Goal: Complete application form: Complete application form

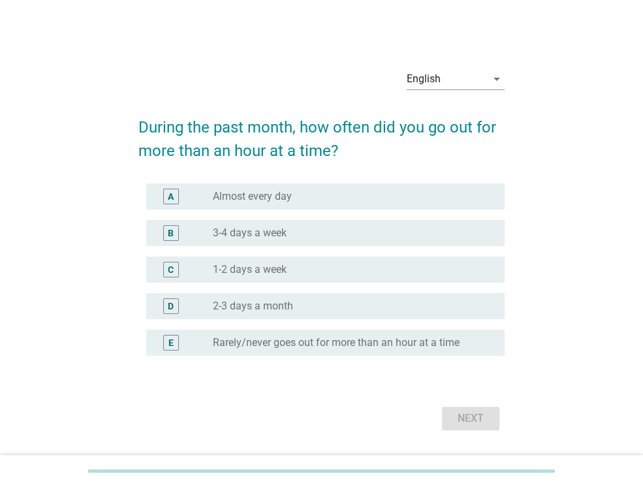
click at [307, 269] on div "radio_button_unchecked 1-2 days a week" at bounding box center [348, 269] width 271 height 13
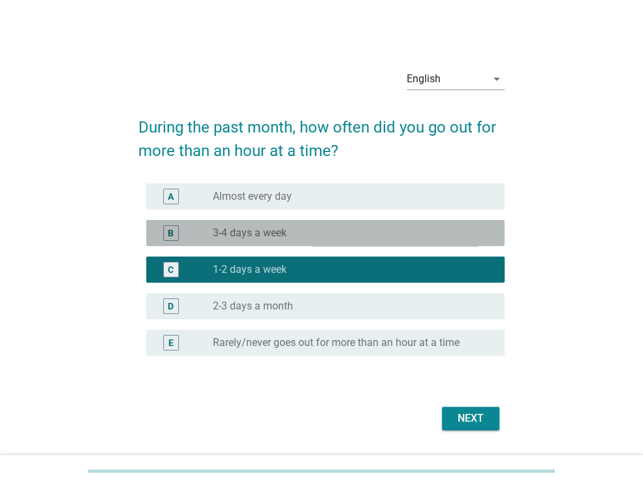
click at [318, 232] on div "radio_button_unchecked 3-4 days a week" at bounding box center [348, 232] width 271 height 13
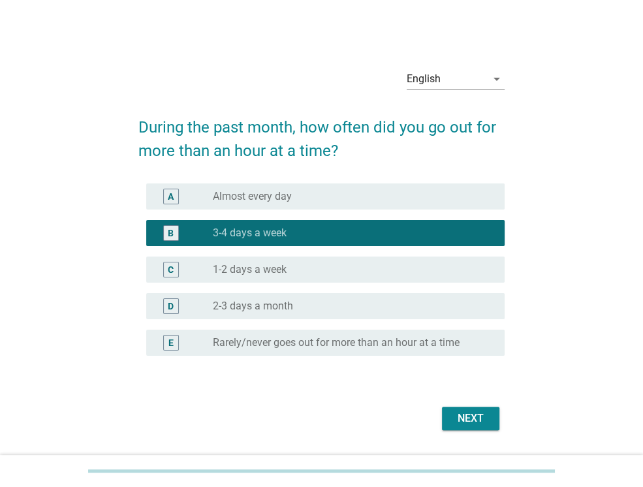
click at [459, 426] on button "Next" at bounding box center [470, 418] width 57 height 23
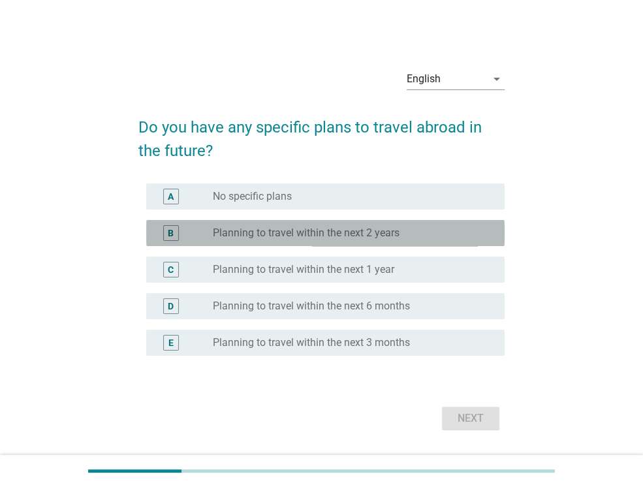
click at [287, 228] on label "Planning to travel within the next 2 years" at bounding box center [306, 232] width 187 height 13
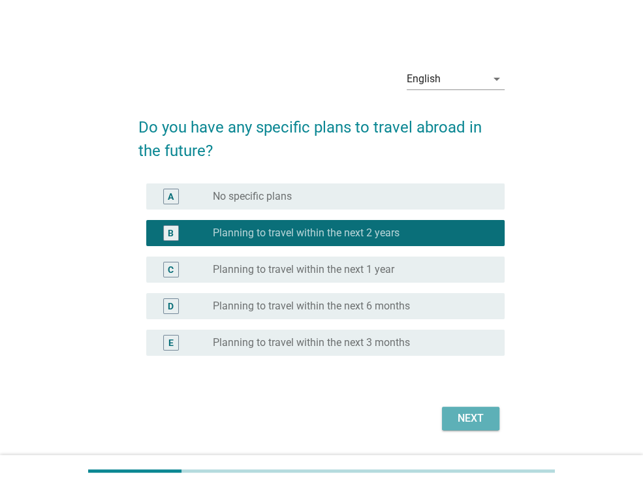
click at [470, 423] on div "Next" at bounding box center [470, 419] width 37 height 16
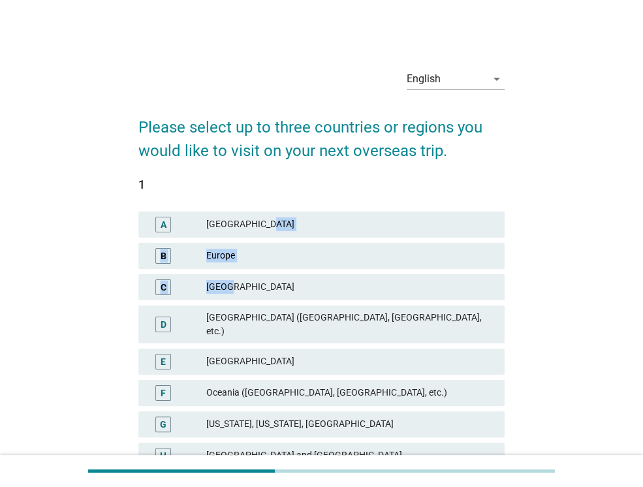
drag, startPoint x: 642, startPoint y: 204, endPoint x: 619, endPoint y: 282, distance: 80.8
click at [619, 282] on div "English arrow_drop_down Please select up to three countries or regions you woul…" at bounding box center [321, 367] width 643 height 735
click at [270, 259] on div "Europe" at bounding box center [350, 256] width 288 height 16
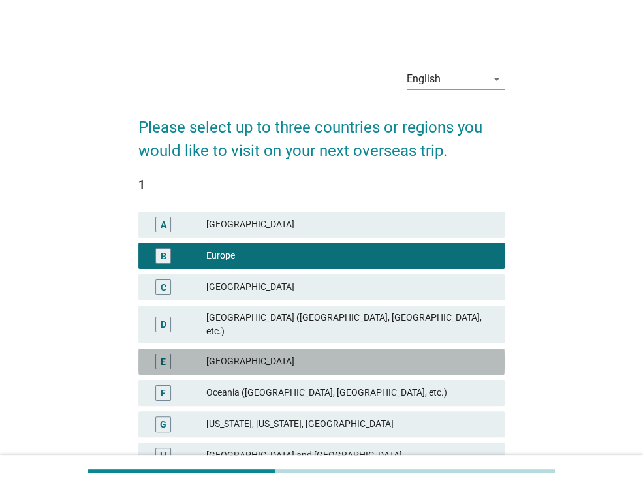
click at [279, 354] on div "[GEOGRAPHIC_DATA]" at bounding box center [350, 362] width 288 height 16
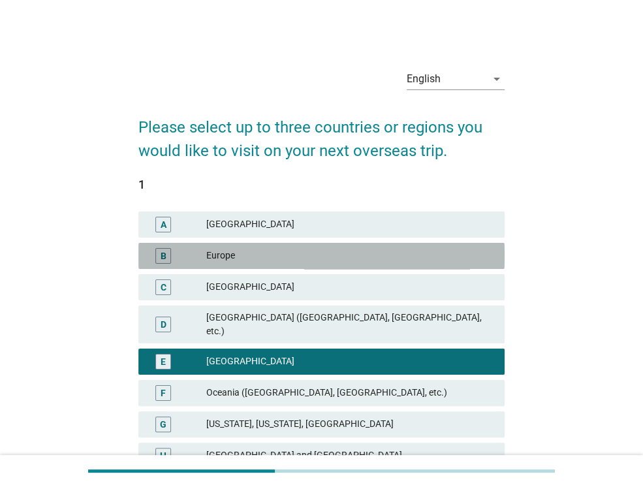
click at [238, 255] on div "Europe" at bounding box center [350, 256] width 288 height 16
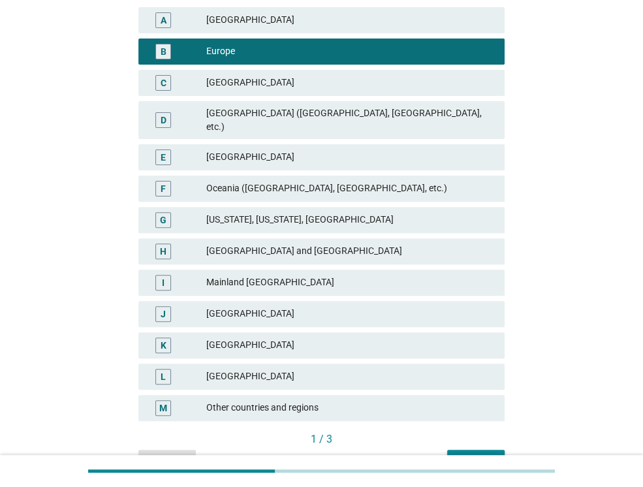
scroll to position [221, 0]
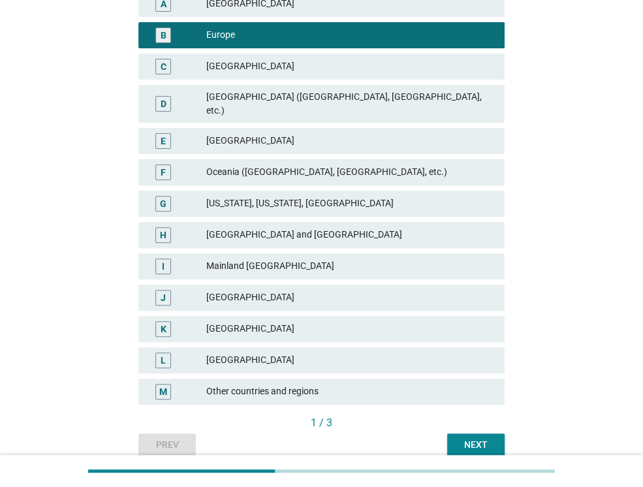
click at [482, 438] on div "Next" at bounding box center [476, 445] width 37 height 14
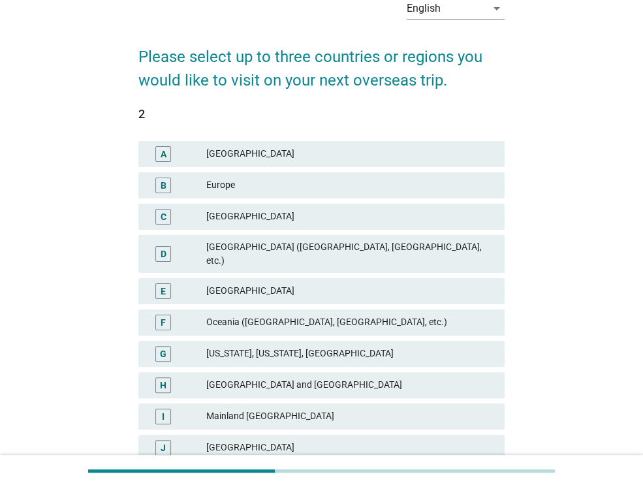
scroll to position [73, 0]
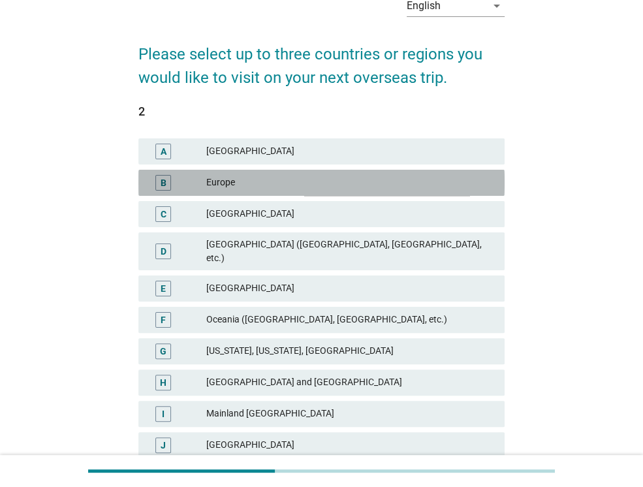
click at [246, 190] on div "Europe" at bounding box center [350, 183] width 288 height 16
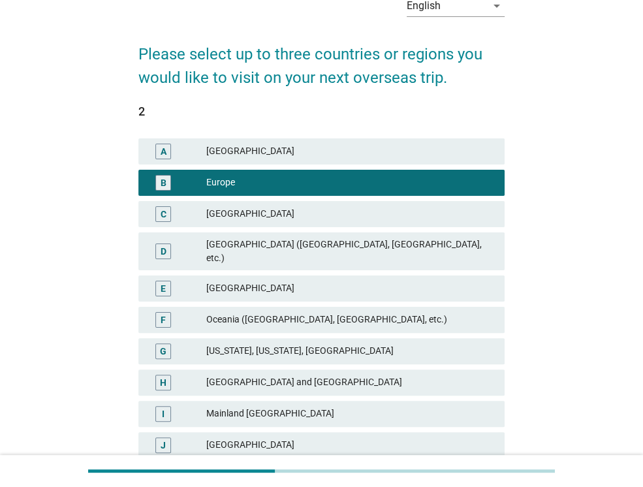
click at [274, 281] on div "[GEOGRAPHIC_DATA]" at bounding box center [350, 289] width 288 height 16
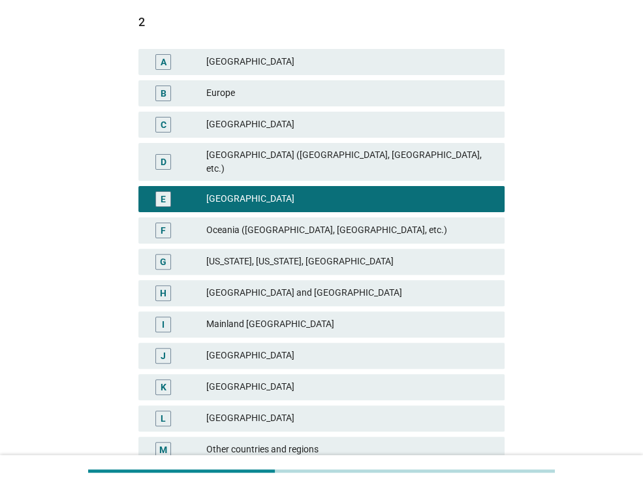
scroll to position [128, 0]
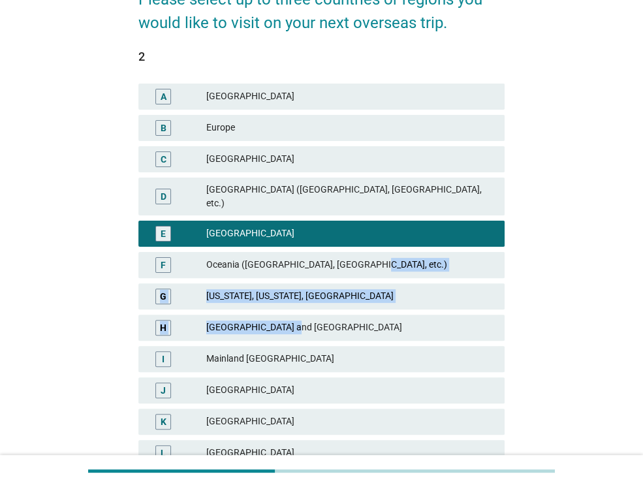
drag, startPoint x: 619, startPoint y: 254, endPoint x: 632, endPoint y: 303, distance: 51.1
click at [632, 303] on div "English arrow_drop_down Please select up to three countries or regions you woul…" at bounding box center [321, 239] width 643 height 735
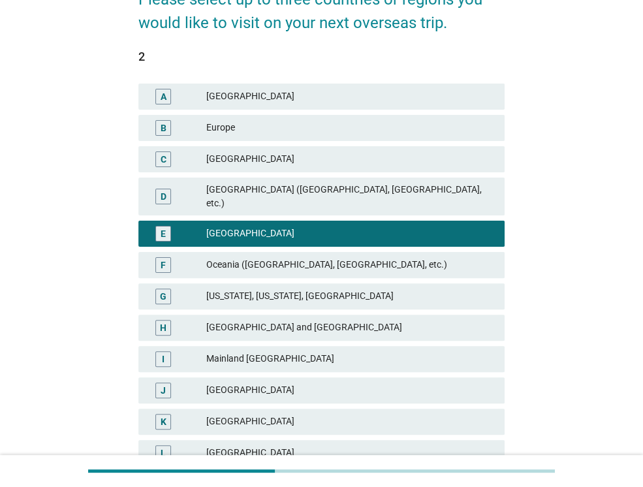
click at [426, 226] on div "[GEOGRAPHIC_DATA]" at bounding box center [350, 234] width 288 height 16
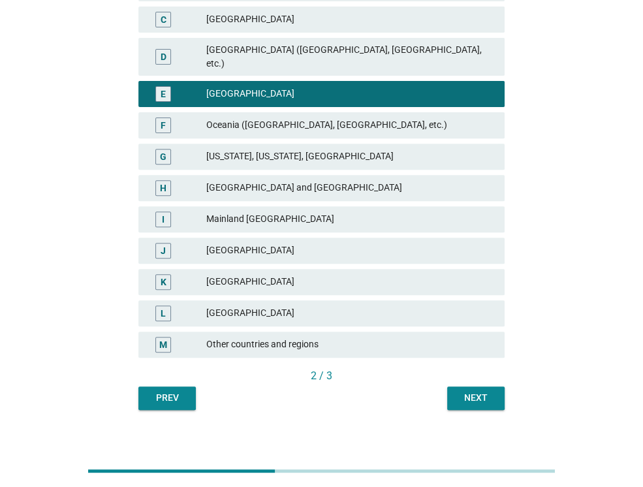
click at [480, 392] on div "Next" at bounding box center [476, 398] width 37 height 14
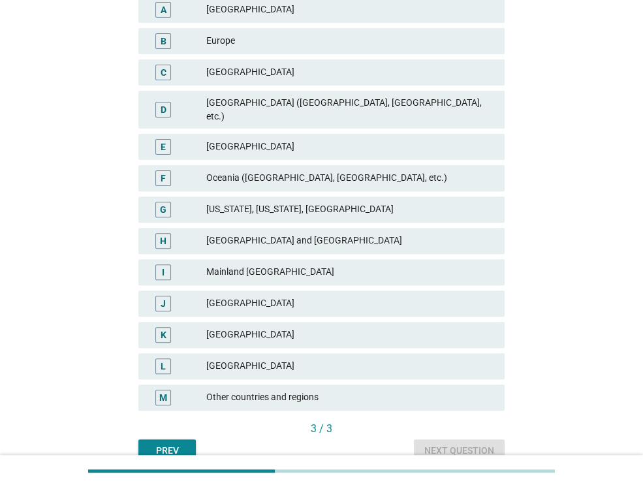
scroll to position [217, 0]
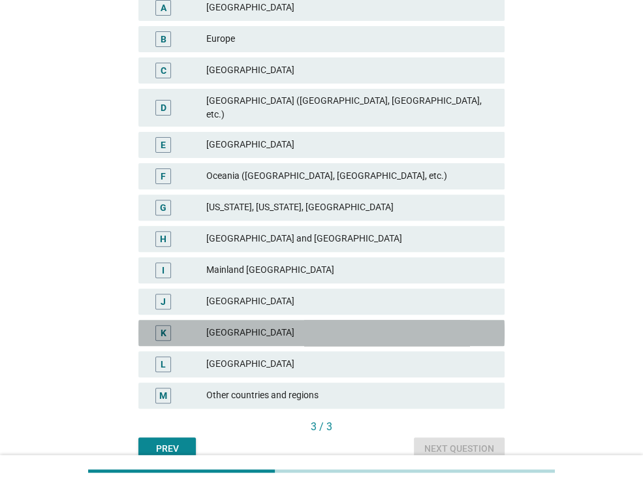
click at [324, 325] on div "[GEOGRAPHIC_DATA]" at bounding box center [350, 333] width 288 height 16
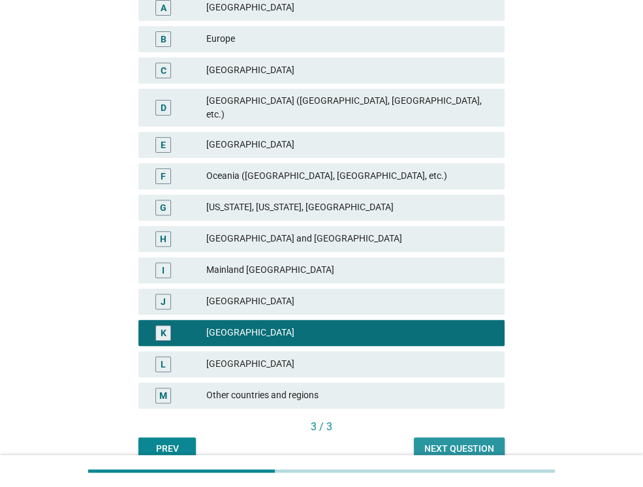
drag, startPoint x: 466, startPoint y: 439, endPoint x: 475, endPoint y: 432, distance: 11.6
click at [467, 442] on div "Next question" at bounding box center [459, 449] width 70 height 14
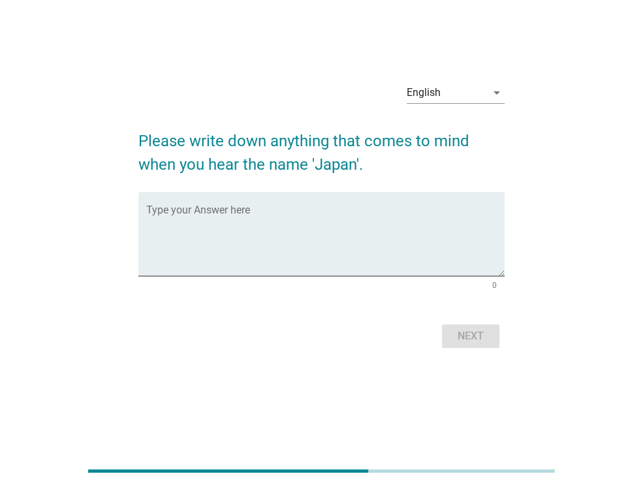
scroll to position [0, 0]
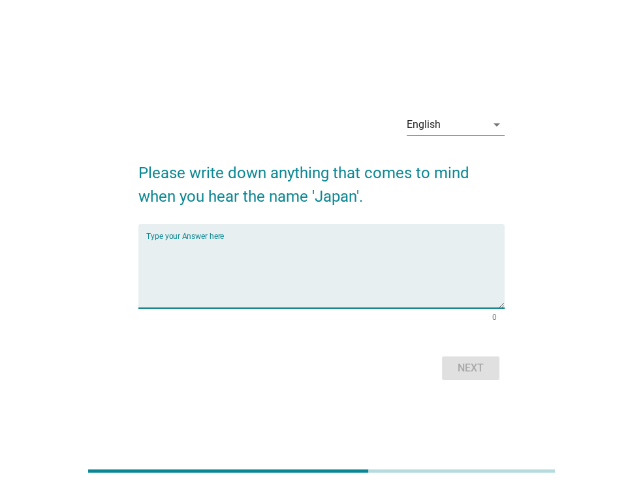
click at [292, 246] on textarea "Type your Answer here" at bounding box center [325, 274] width 358 height 69
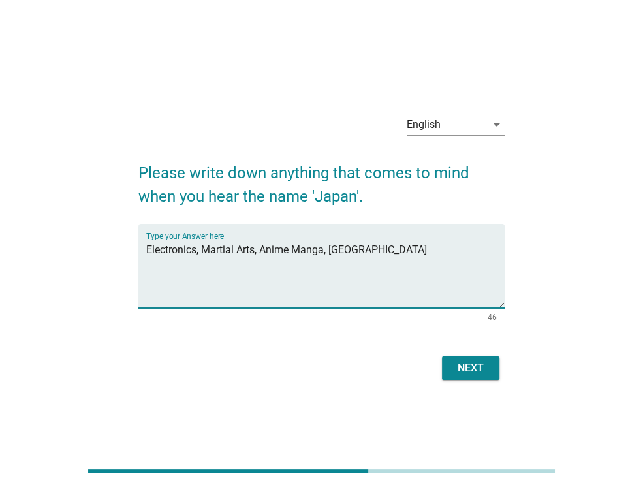
type textarea "Electronics, Martial Arts, Anime Manga, [GEOGRAPHIC_DATA]"
click at [484, 377] on button "Next" at bounding box center [470, 367] width 57 height 23
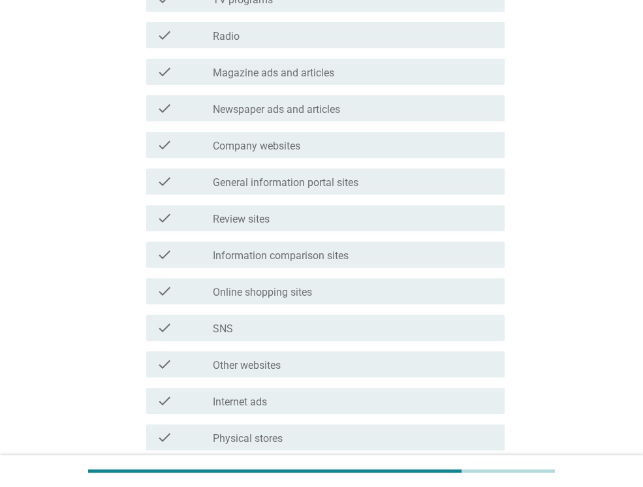
scroll to position [265, 0]
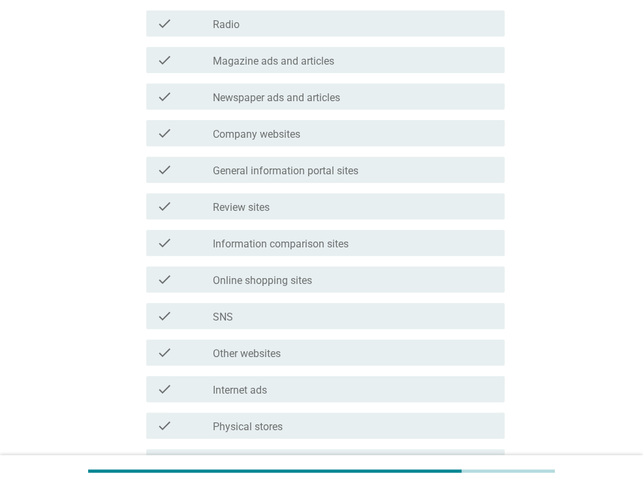
click at [320, 63] on label "Magazine ads and articles" at bounding box center [273, 61] width 121 height 13
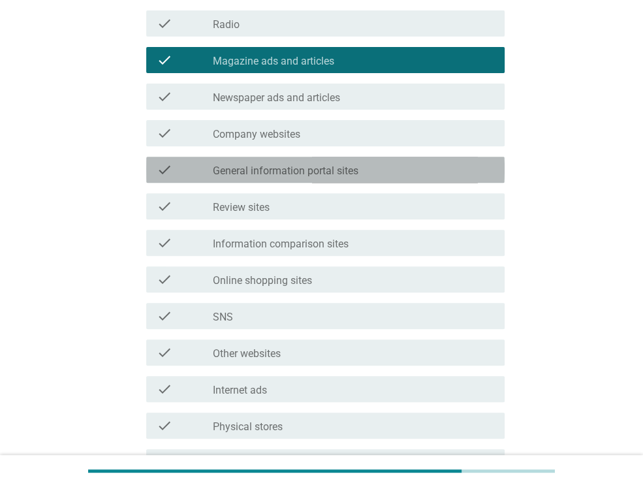
click at [312, 169] on label "General information portal sites" at bounding box center [286, 170] width 146 height 13
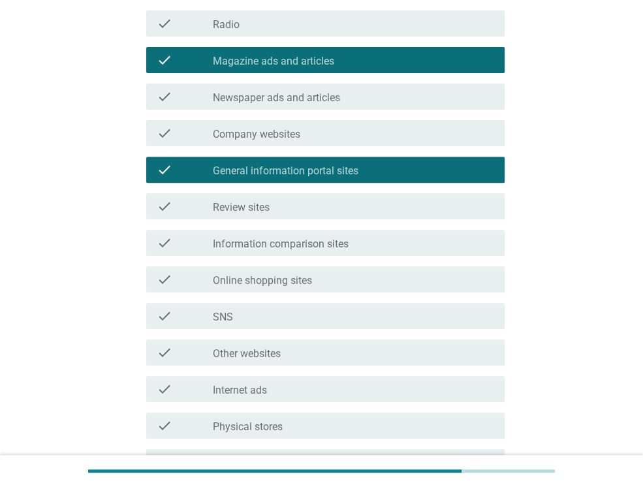
click at [346, 349] on div "check_box_outline_blank Other websites" at bounding box center [353, 353] width 281 height 16
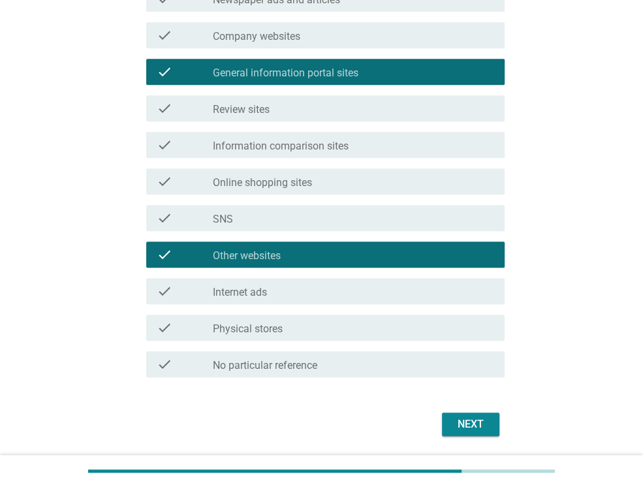
scroll to position [405, 0]
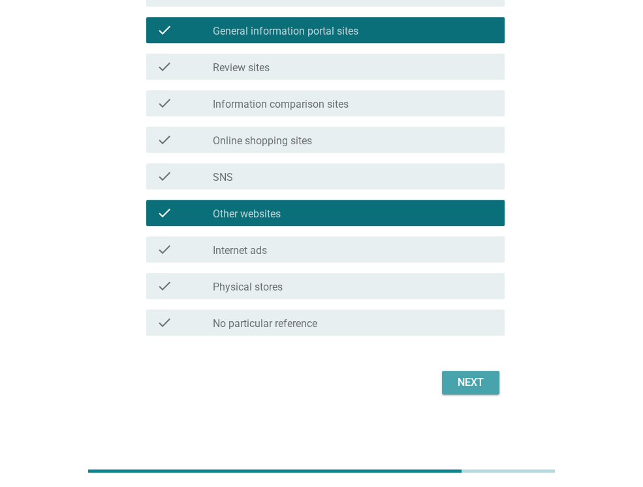
click at [486, 382] on div "Next" at bounding box center [470, 383] width 37 height 16
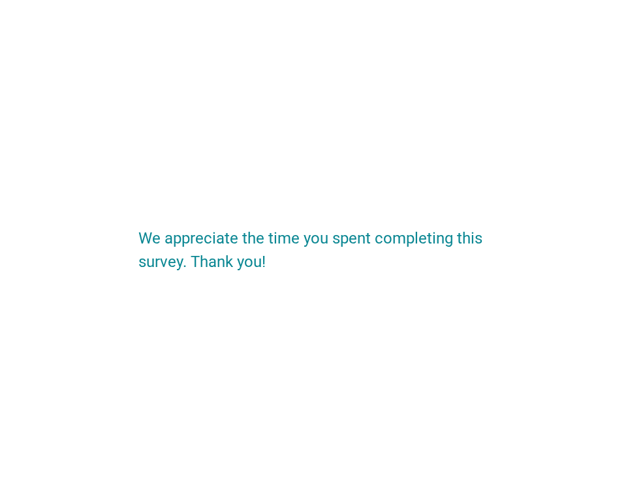
scroll to position [0, 0]
